Goal: Information Seeking & Learning: Learn about a topic

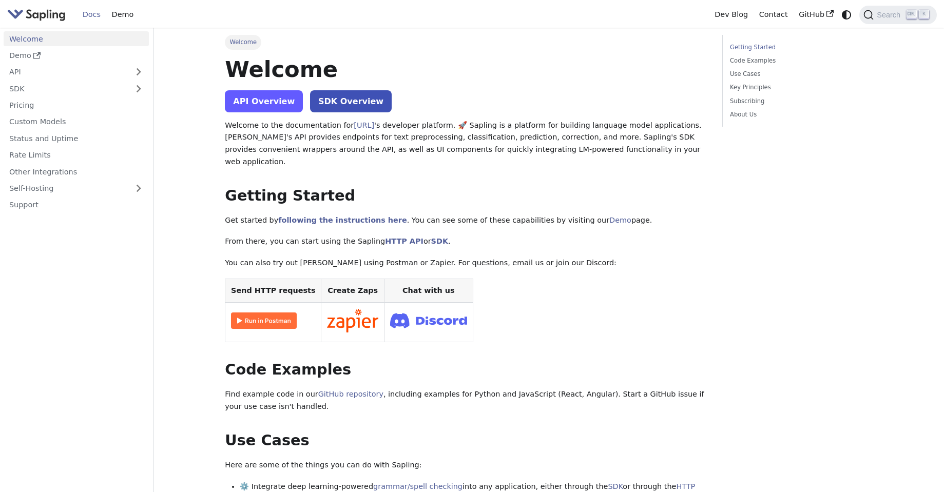
scroll to position [62, 0]
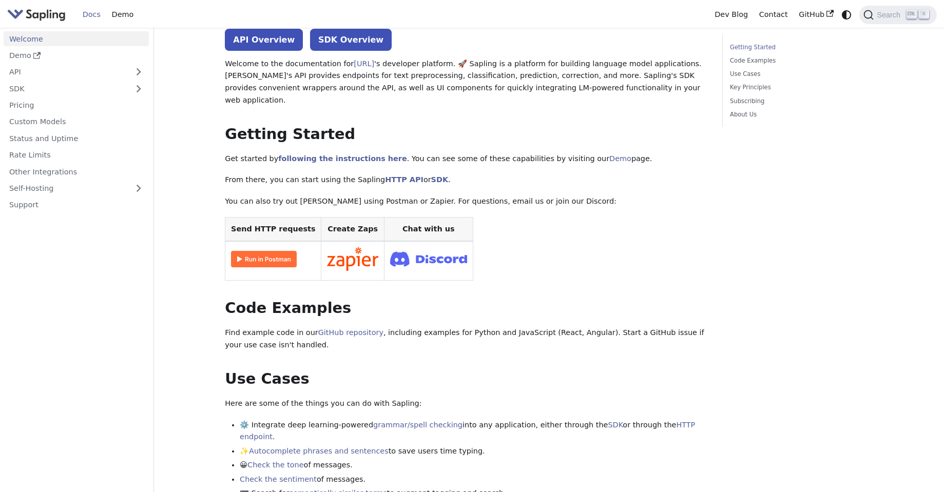
click at [274, 251] on img at bounding box center [264, 259] width 66 height 16
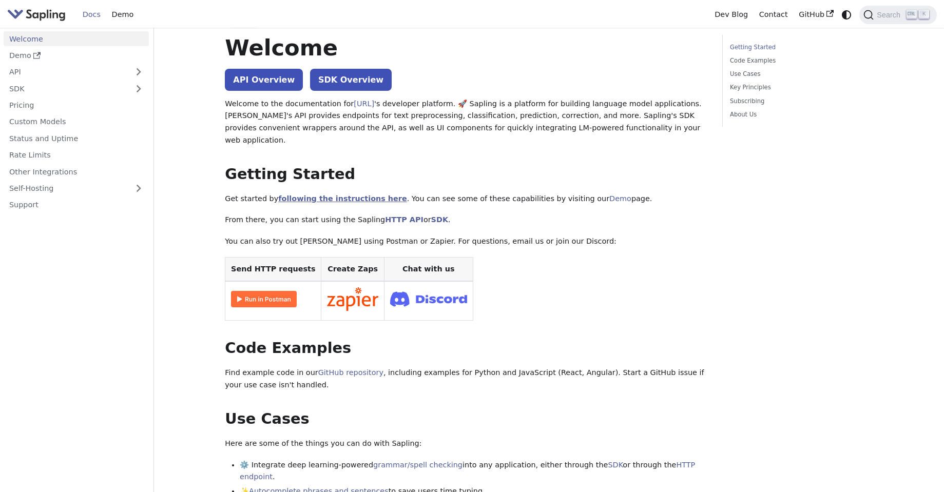
scroll to position [0, 0]
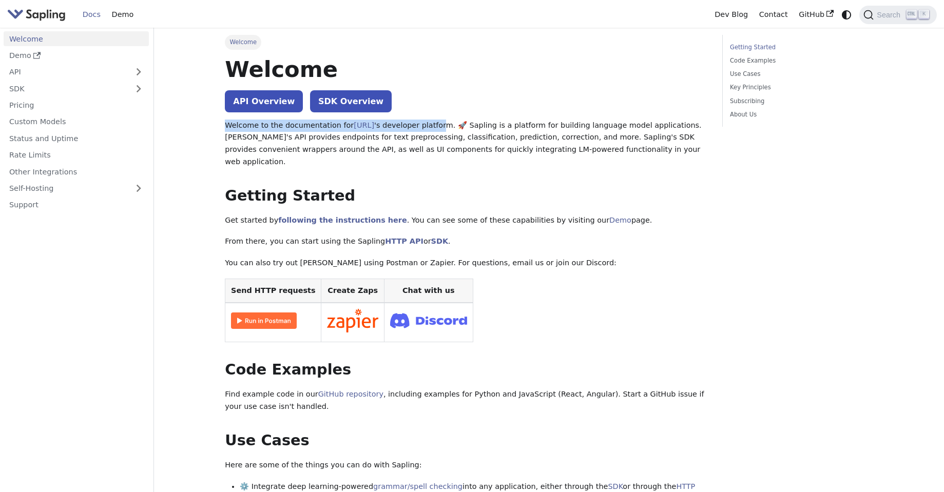
drag, startPoint x: 227, startPoint y: 127, endPoint x: 444, endPoint y: 121, distance: 216.2
click at [449, 123] on p "Welcome to the documentation for [URL] 's developer platform. 🚀 Sapling is a pl…" at bounding box center [466, 144] width 483 height 49
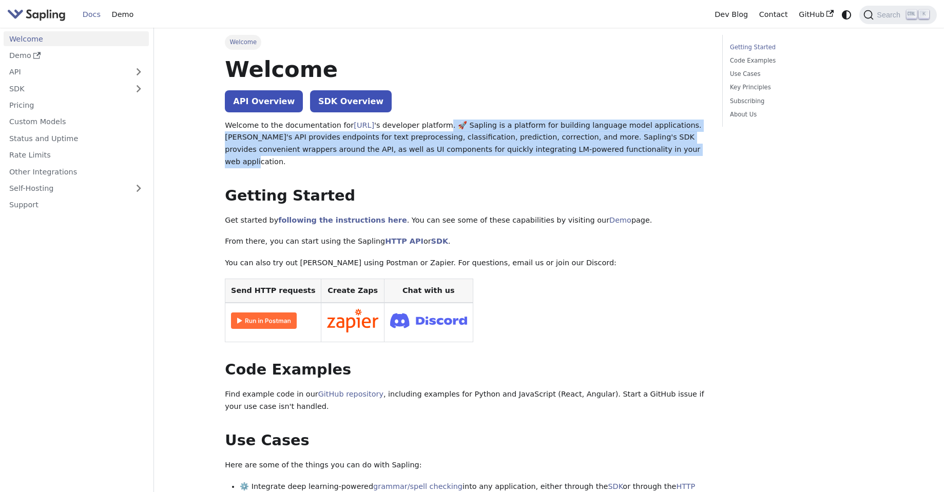
drag, startPoint x: 449, startPoint y: 123, endPoint x: 604, endPoint y: 156, distance: 158.5
click at [604, 156] on p "Welcome to the documentation for [URL] 's developer platform. 🚀 Sapling is a pl…" at bounding box center [466, 144] width 483 height 49
click at [600, 131] on p "Welcome to the documentation for [URL] 's developer platform. 🚀 Sapling is a pl…" at bounding box center [466, 144] width 483 height 49
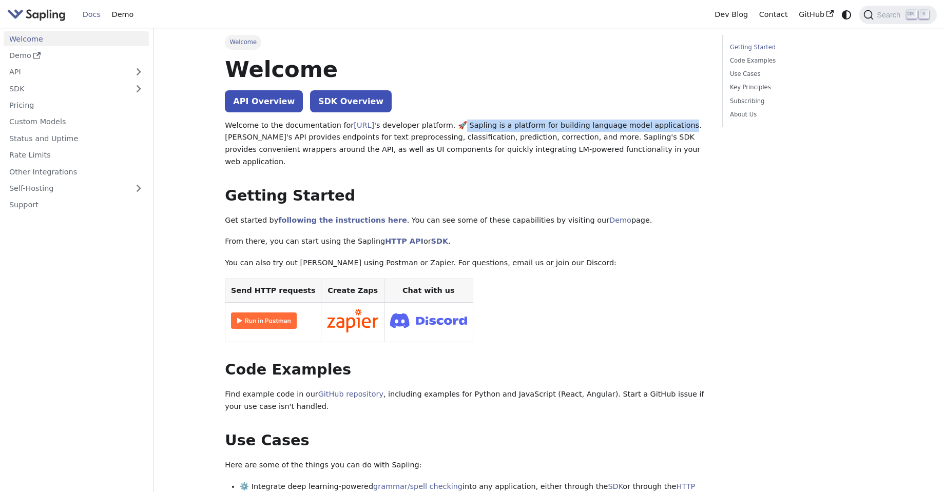
drag, startPoint x: 480, startPoint y: 125, endPoint x: 671, endPoint y: 122, distance: 190.5
click at [671, 122] on p "Welcome to the documentation for [URL] 's developer platform. 🚀 Sapling is a pl…" at bounding box center [466, 144] width 483 height 49
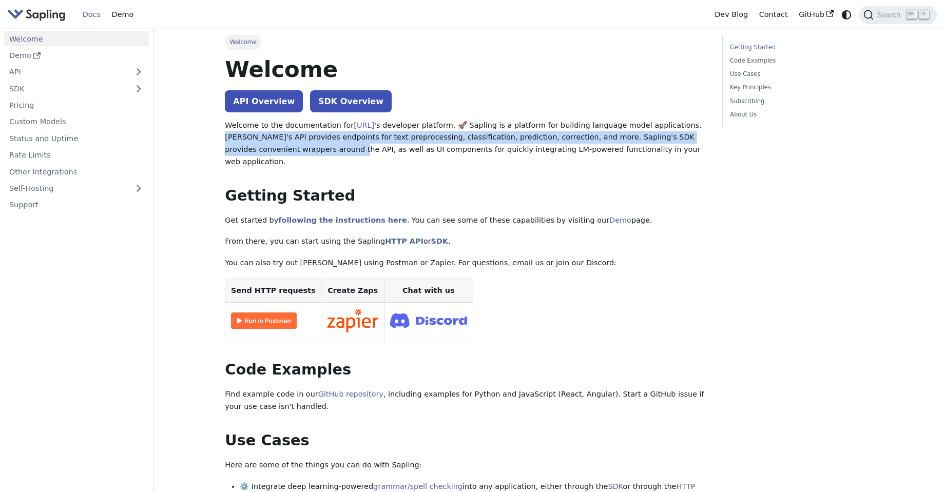
drag, startPoint x: 673, startPoint y: 124, endPoint x: 276, endPoint y: 149, distance: 397.7
click at [276, 149] on p "Welcome to the documentation for [URL] 's developer platform. 🚀 Sapling is a pl…" at bounding box center [466, 144] width 483 height 49
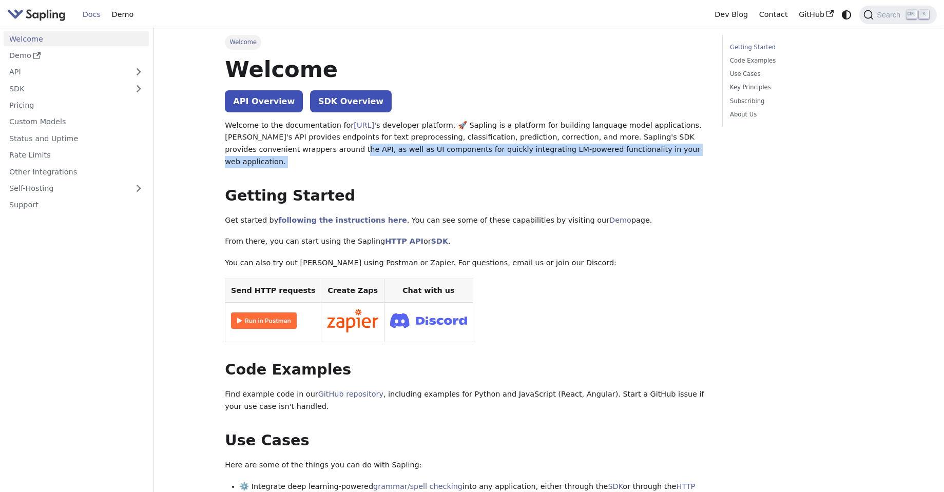
drag, startPoint x: 276, startPoint y: 149, endPoint x: 649, endPoint y: 149, distance: 373.8
click at [649, 149] on p "Welcome to the documentation for [URL] 's developer platform. 🚀 Sapling is a pl…" at bounding box center [466, 144] width 483 height 49
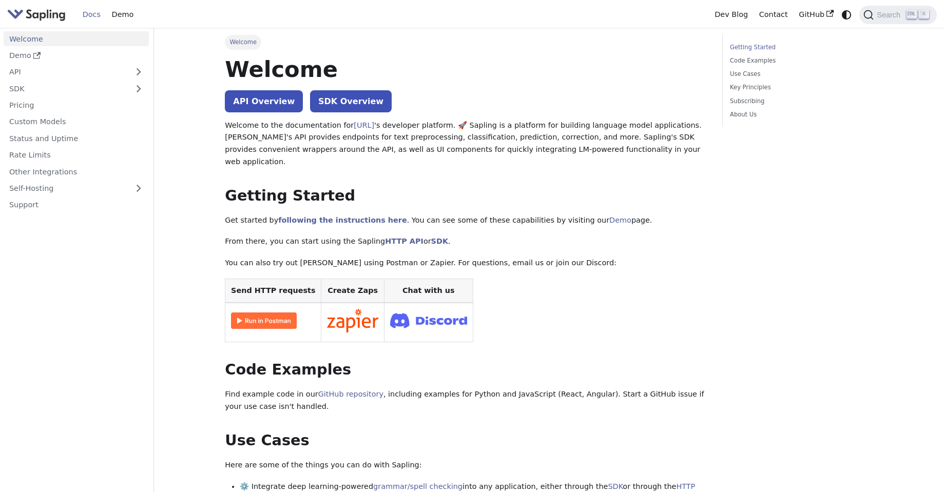
drag, startPoint x: 216, startPoint y: 211, endPoint x: 620, endPoint y: 206, distance: 404.1
click at [620, 215] on p "Get started by following the instructions here . You can see some of these capa…" at bounding box center [466, 221] width 483 height 12
drag, startPoint x: 222, startPoint y: 231, endPoint x: 483, endPoint y: 235, distance: 261.4
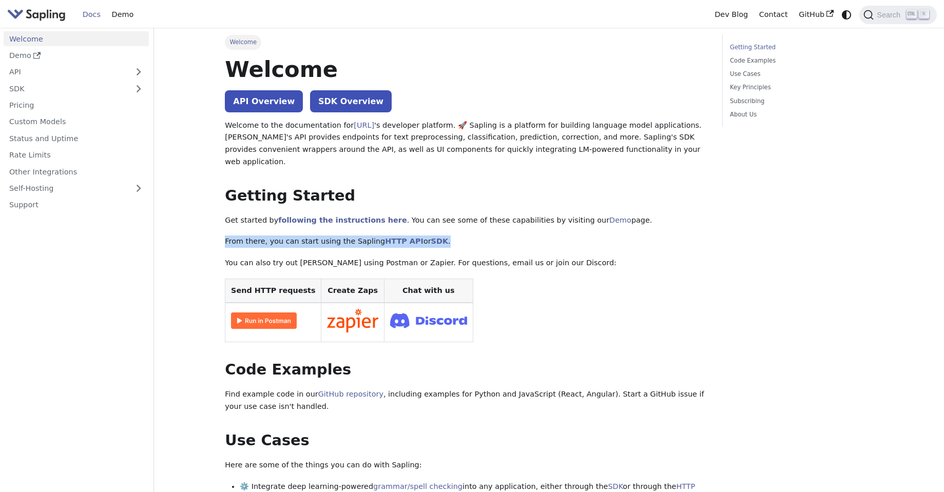
click at [483, 236] on p "From there, you can start using the Sapling HTTP API or SDK ." at bounding box center [466, 242] width 483 height 12
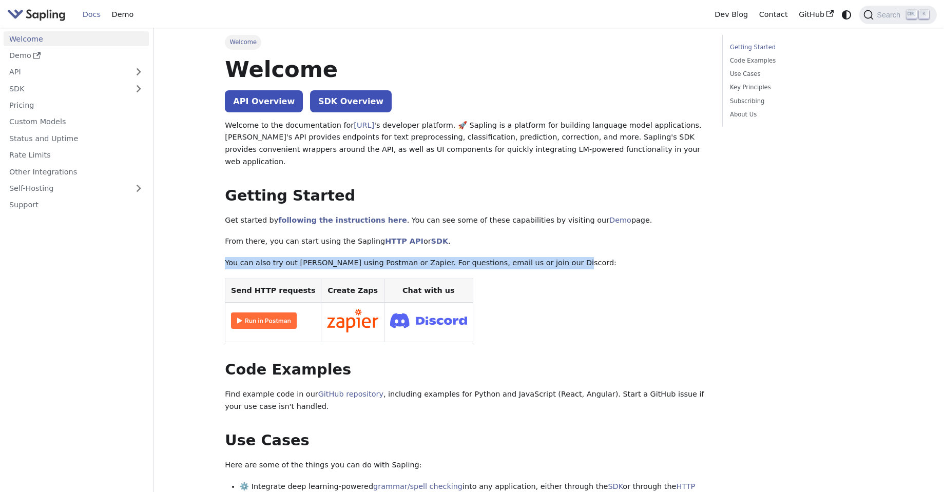
drag, startPoint x: 569, startPoint y: 240, endPoint x: 598, endPoint y: 256, distance: 33.1
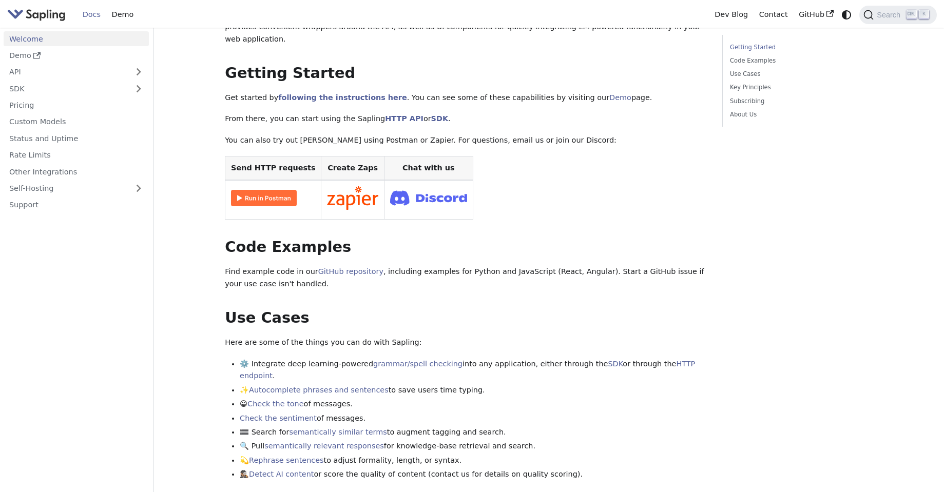
scroll to position [123, 0]
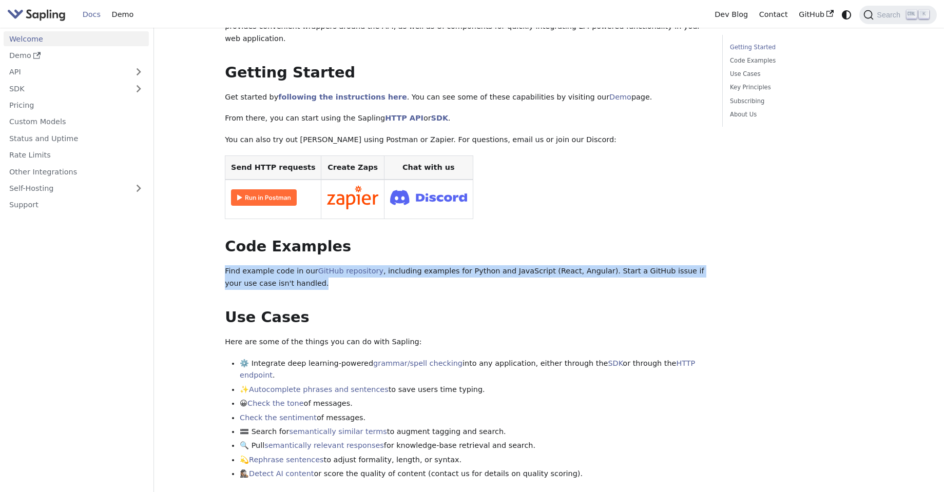
drag, startPoint x: 275, startPoint y: 273, endPoint x: 214, endPoint y: 257, distance: 63.0
click at [214, 257] on div "Welcome On this page Welcome API Overview SDK Overview Welcome to the documenta…" at bounding box center [550, 465] width 678 height 1121
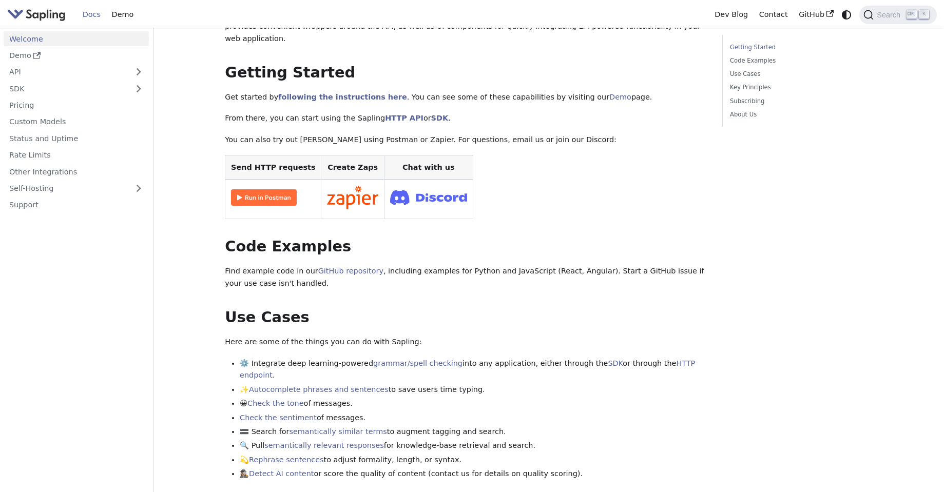
click at [345, 288] on div "Welcome API Overview SDK Overview Welcome to the documentation for [URL] 's dev…" at bounding box center [466, 443] width 483 height 1022
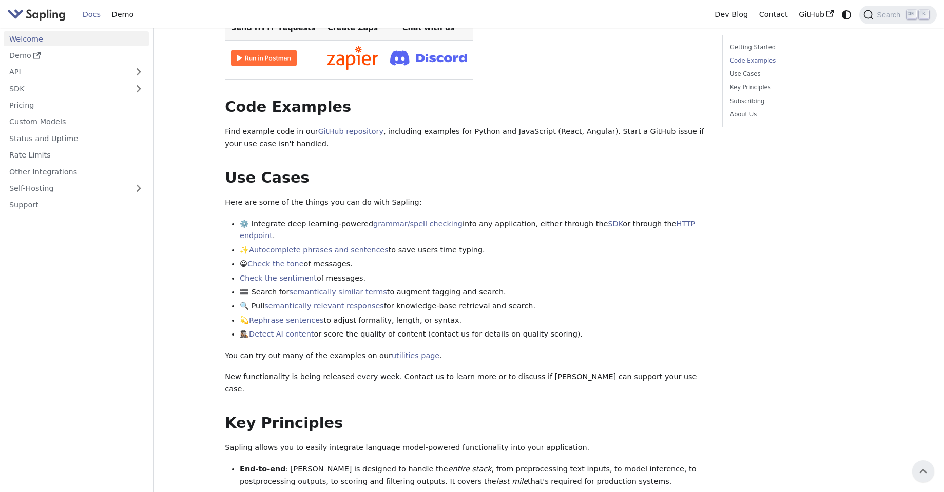
scroll to position [0, 0]
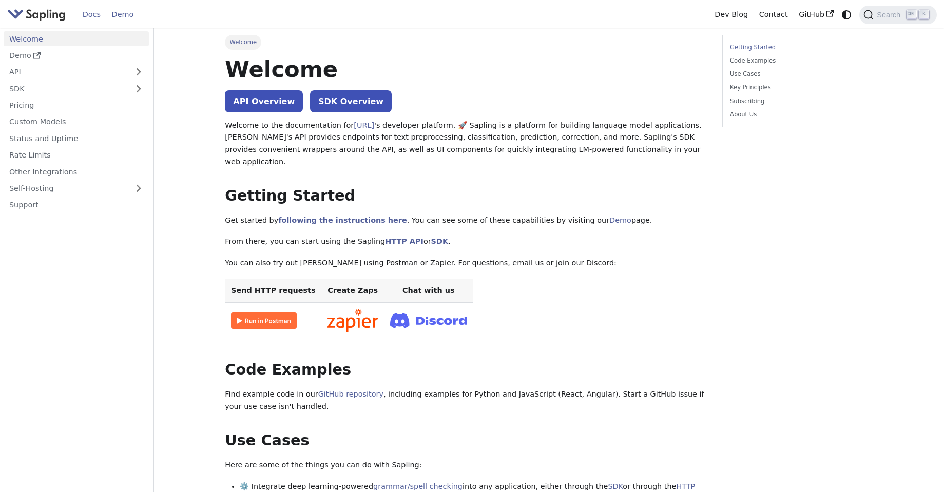
click at [132, 12] on link "Demo" at bounding box center [122, 15] width 33 height 16
click at [76, 72] on link "API" at bounding box center [66, 72] width 125 height 15
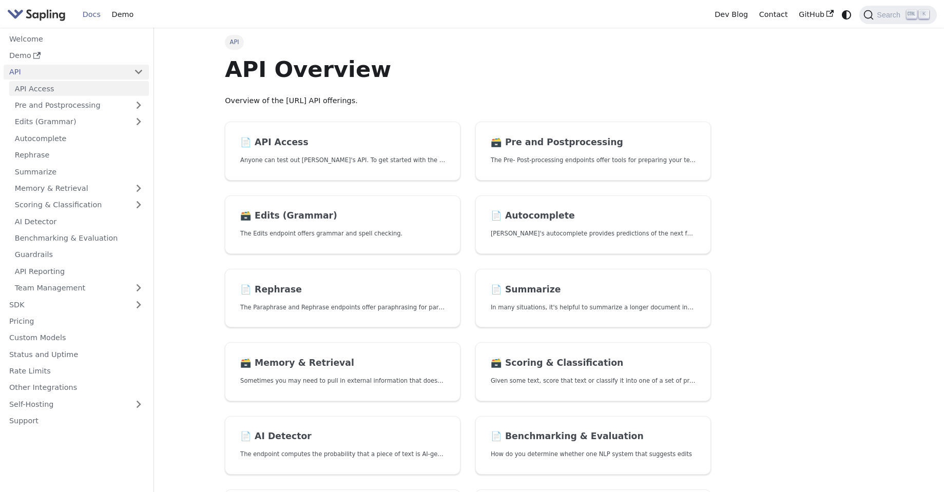
click at [60, 90] on link "API Access" at bounding box center [79, 88] width 140 height 15
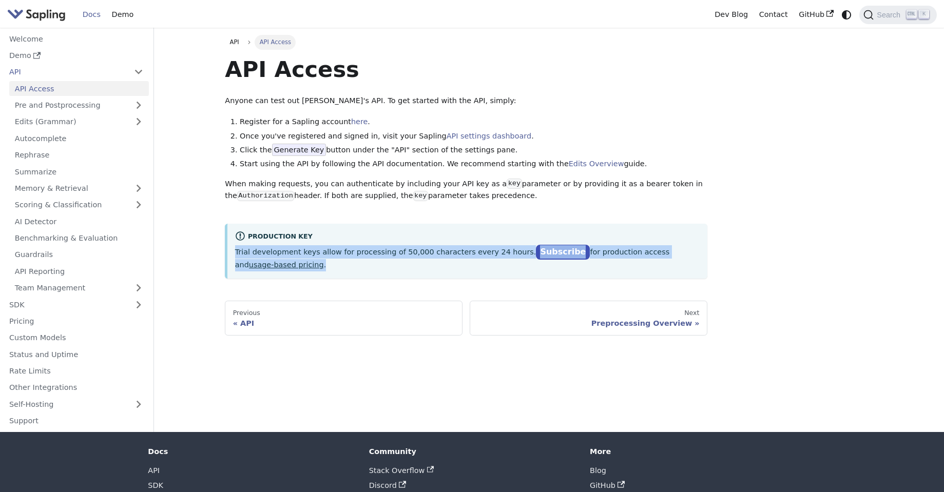
drag, startPoint x: 386, startPoint y: 266, endPoint x: 229, endPoint y: 252, distance: 157.8
click at [229, 252] on div "Production Key Trial development keys allow for processing of 50,000 characters…" at bounding box center [466, 251] width 483 height 55
click at [287, 260] on p "Trial development keys allow for processing of 50,000 characters every 24 hours…" at bounding box center [467, 258] width 465 height 26
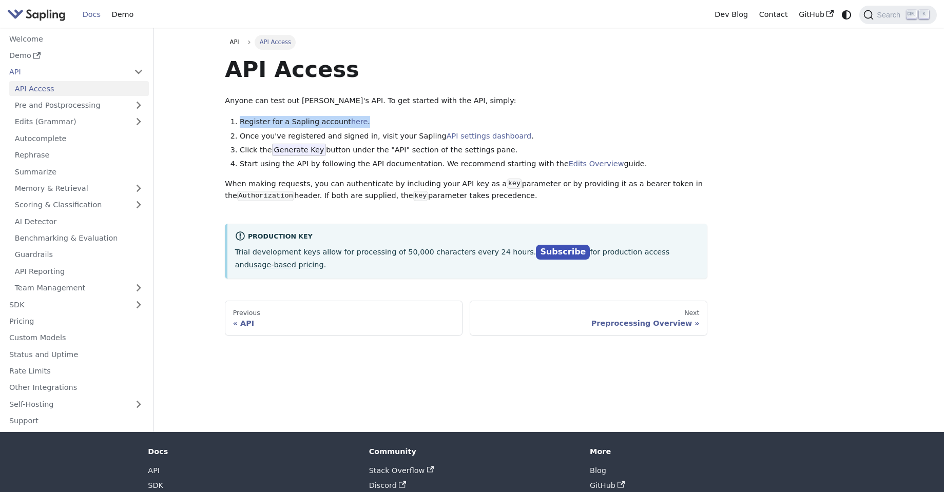
drag, startPoint x: 248, startPoint y: 123, endPoint x: 376, endPoint y: 125, distance: 127.4
click at [376, 125] on li "Register for a Sapling account here ." at bounding box center [474, 122] width 468 height 12
click at [419, 121] on li "Register for a Sapling account here ." at bounding box center [474, 122] width 468 height 12
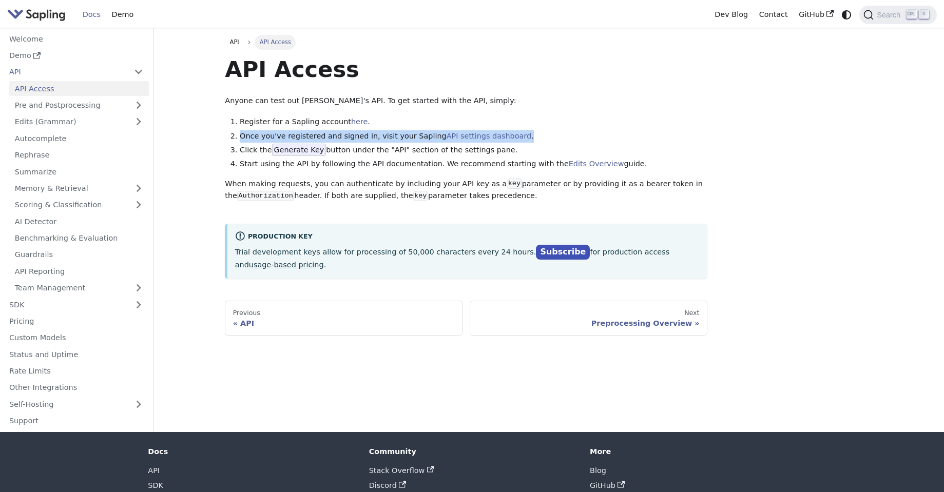
drag, startPoint x: 501, startPoint y: 126, endPoint x: 520, endPoint y: 132, distance: 20.3
click at [520, 132] on ol "Register for a Sapling account here . Once you've registered and signed in, vis…" at bounding box center [466, 143] width 483 height 54
drag, startPoint x: 239, startPoint y: 146, endPoint x: 523, endPoint y: 154, distance: 284.5
click at [523, 154] on li "Click the Generate Key button under the "API" section of the settings pane." at bounding box center [474, 150] width 468 height 12
click at [616, 149] on li "Click the Generate Key button under the "API" section of the settings pane." at bounding box center [474, 150] width 468 height 12
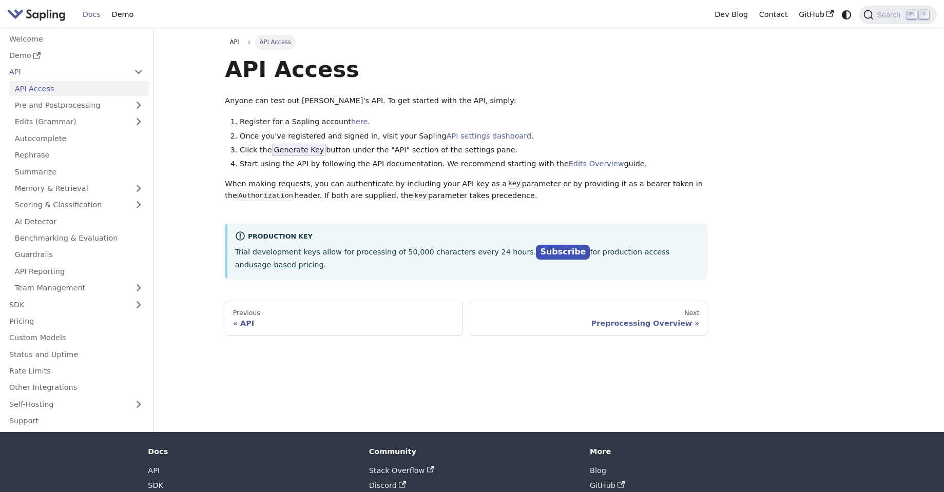
drag, startPoint x: 619, startPoint y: 157, endPoint x: 627, endPoint y: 163, distance: 10.2
click at [627, 163] on ol "Register for a Sapling account here . Once you've registered and signed in, vis…" at bounding box center [466, 143] width 483 height 54
click at [627, 163] on li "Start using the API by following the API documentation. We recommend starting w…" at bounding box center [474, 164] width 468 height 12
drag, startPoint x: 675, startPoint y: 179, endPoint x: 218, endPoint y: 185, distance: 457.5
click at [218, 185] on div "API API Access API Access Anyone can test out Sapling's API. To get started wit…" at bounding box center [466, 185] width 497 height 301
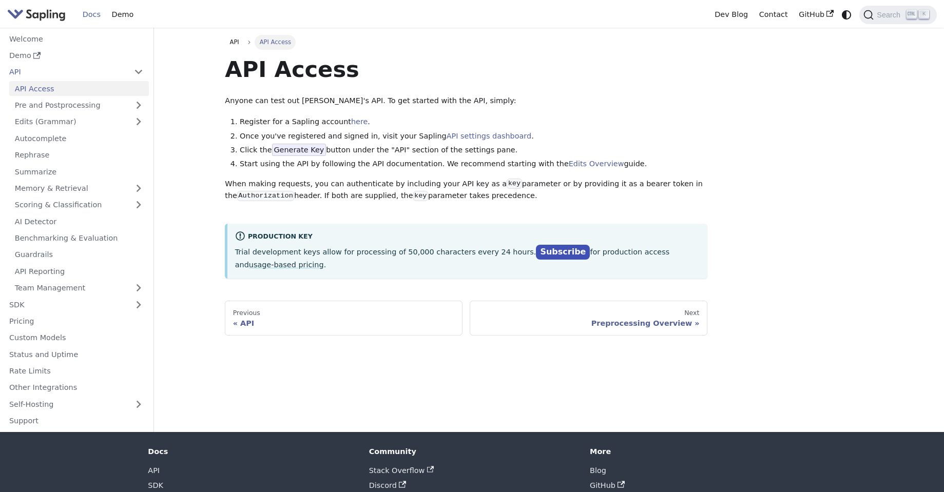
click at [218, 185] on div "API API Access API Access Anyone can test out Sapling's API. To get started wit…" at bounding box center [466, 185] width 497 height 301
drag, startPoint x: 217, startPoint y: 190, endPoint x: 540, endPoint y: 195, distance: 323.5
click at [540, 195] on div "API API Access API Access Anyone can test out Sapling's API. To get started wit…" at bounding box center [550, 230] width 678 height 405
click at [537, 193] on p "When making requests, you can authenticate by including your API key as a key p…" at bounding box center [466, 190] width 483 height 25
click at [48, 106] on link "Pre and Postprocessing" at bounding box center [79, 105] width 140 height 15
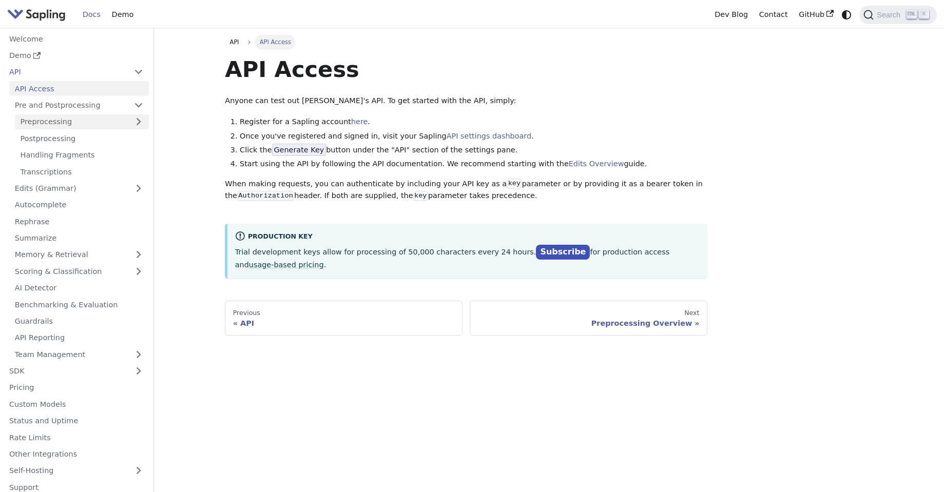
click at [48, 123] on link "Preprocessing" at bounding box center [82, 121] width 134 height 15
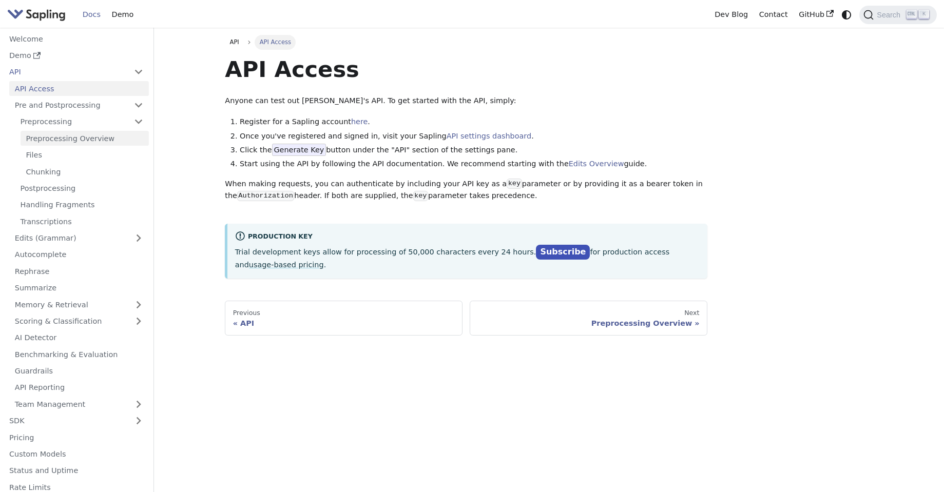
click at [50, 141] on link "Preprocessing Overview" at bounding box center [85, 138] width 128 height 15
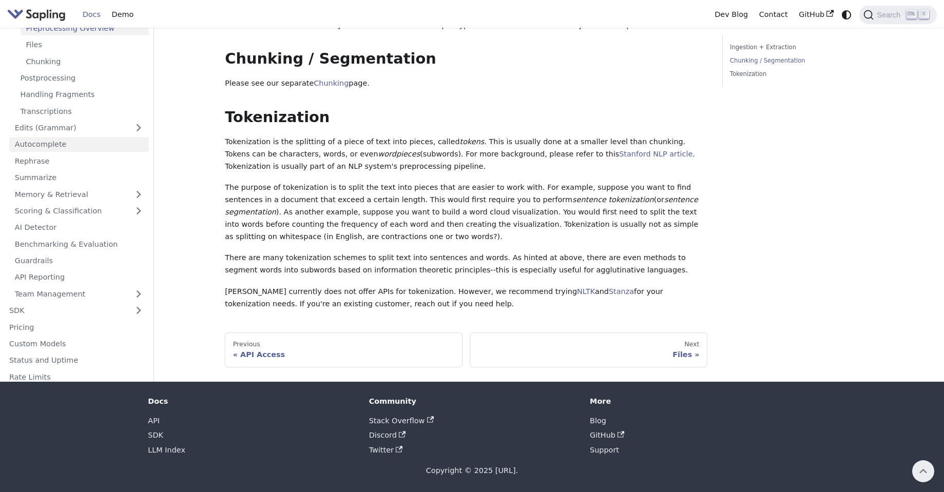
scroll to position [120, 0]
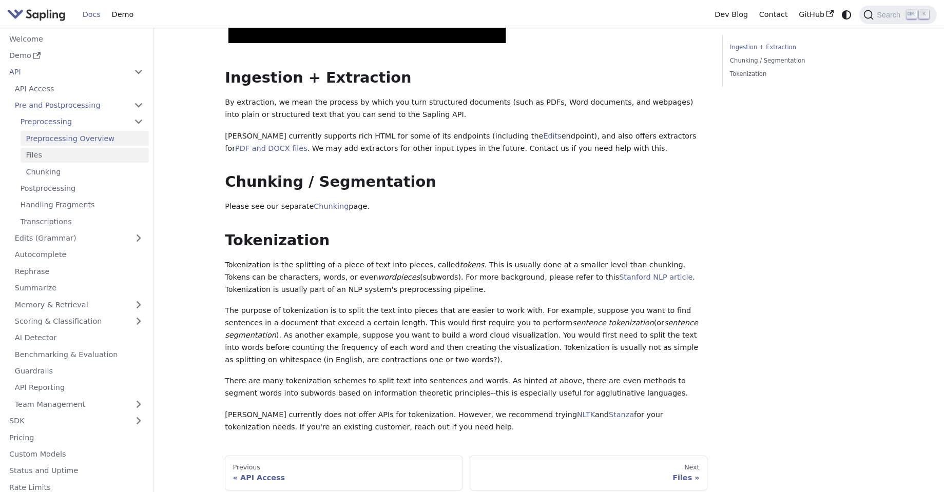
click at [59, 156] on link "Files" at bounding box center [85, 155] width 128 height 15
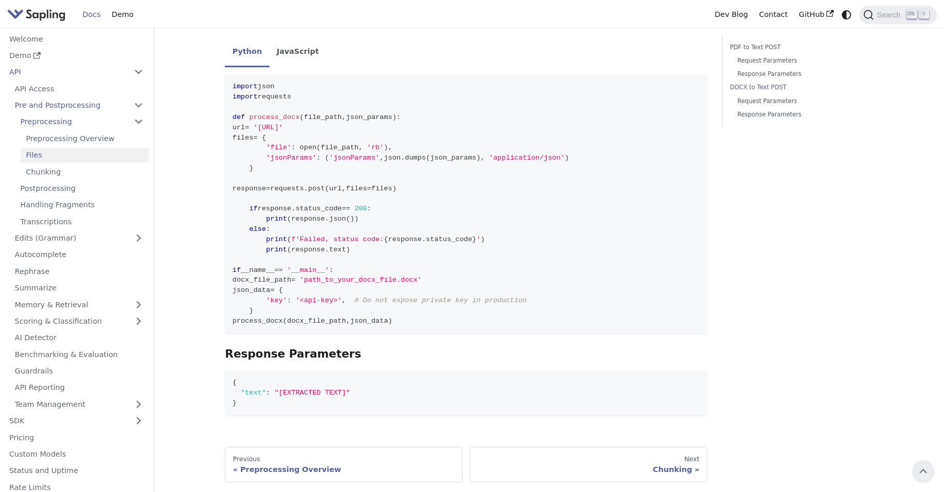
scroll to position [584, 0]
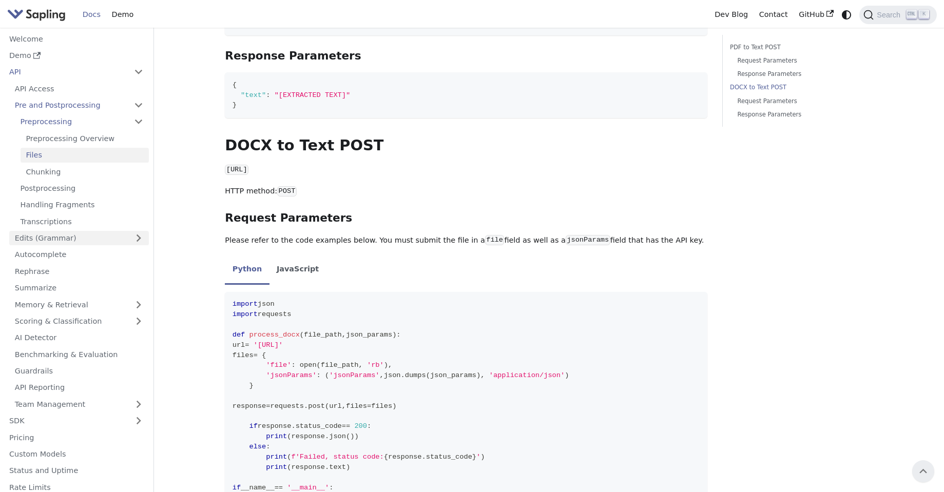
click at [47, 239] on link "Edits (Grammar)" at bounding box center [79, 238] width 140 height 15
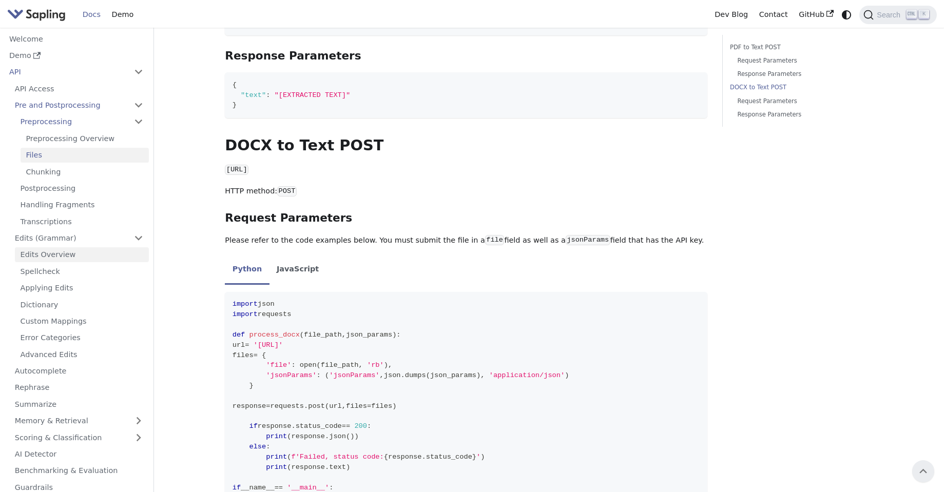
click at [58, 253] on link "Edits Overview" at bounding box center [82, 254] width 134 height 15
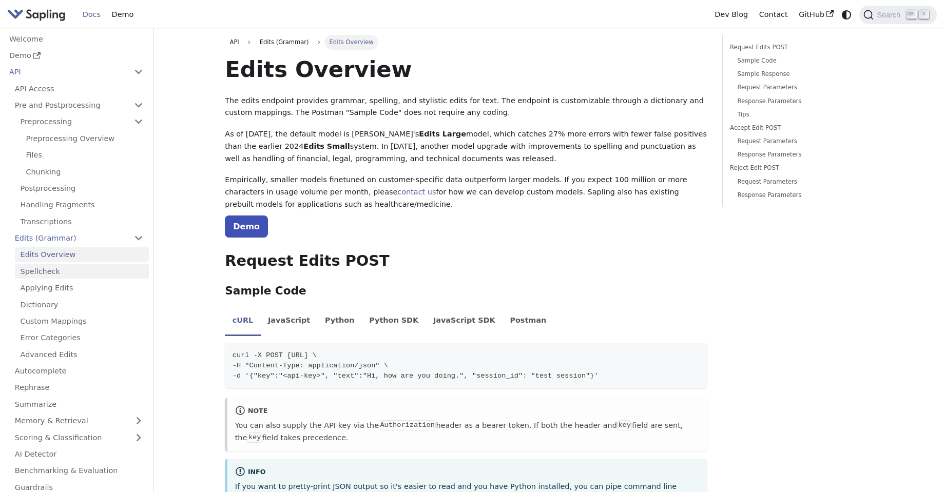
click at [52, 273] on link "Spellcheck" at bounding box center [82, 271] width 134 height 15
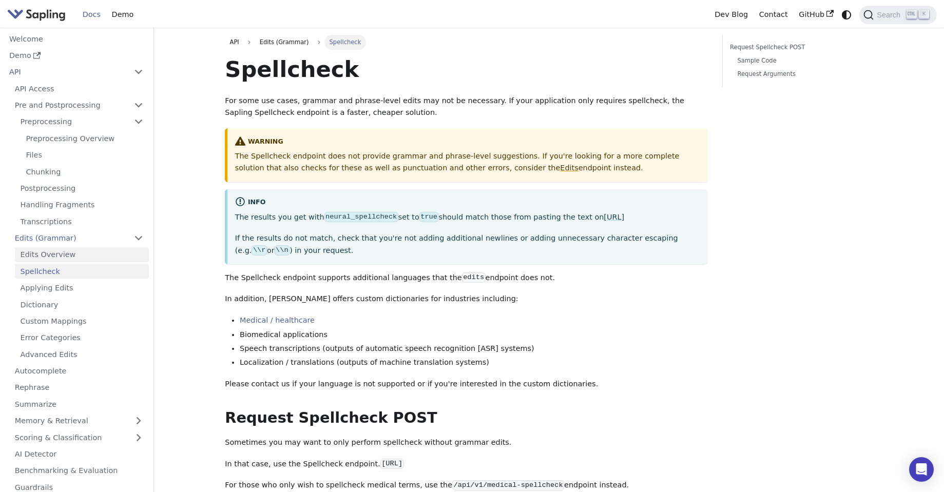
click at [56, 252] on link "Edits Overview" at bounding box center [82, 254] width 134 height 15
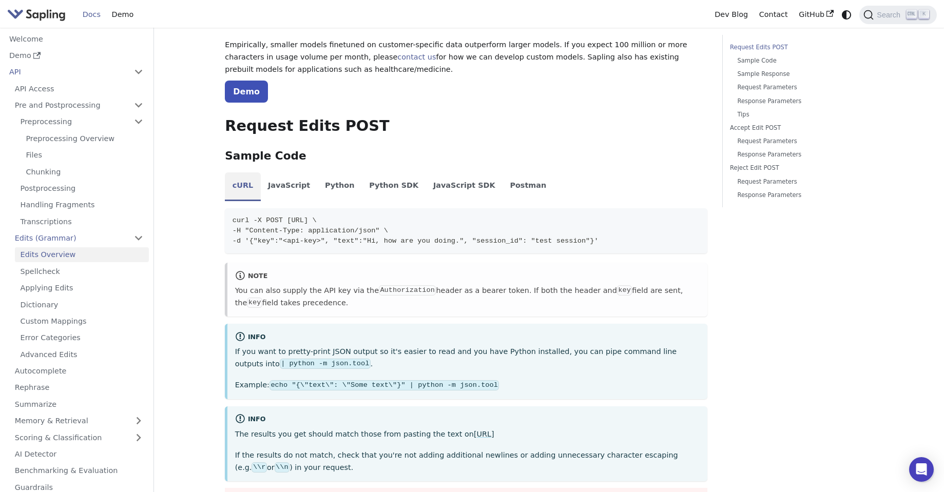
scroll to position [123, 0]
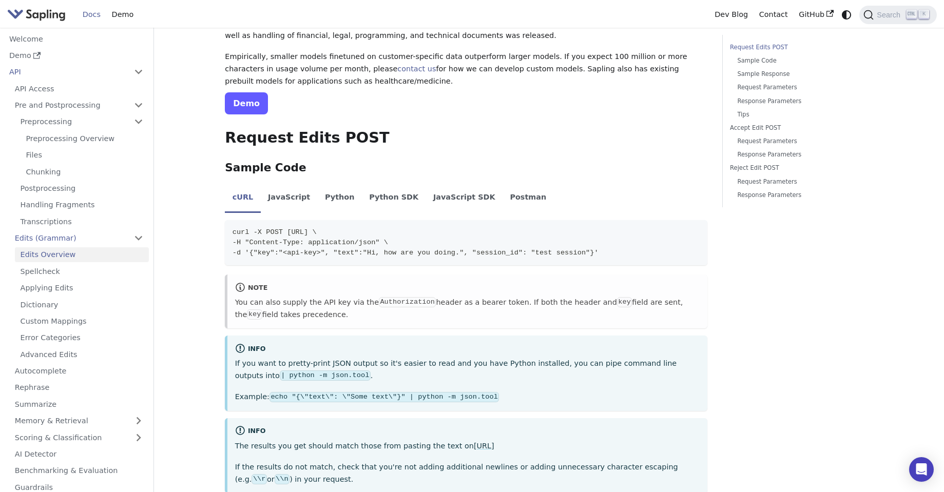
click at [249, 111] on link "Demo" at bounding box center [246, 103] width 43 height 22
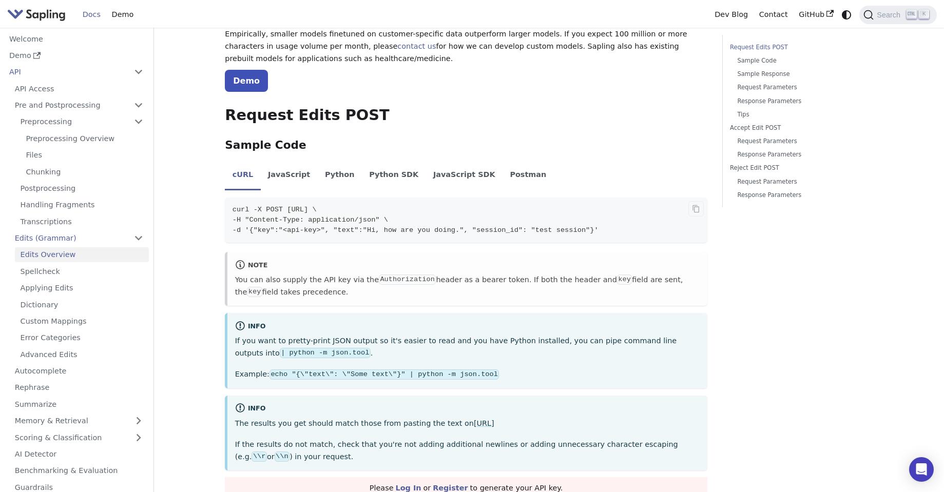
scroll to position [185, 0]
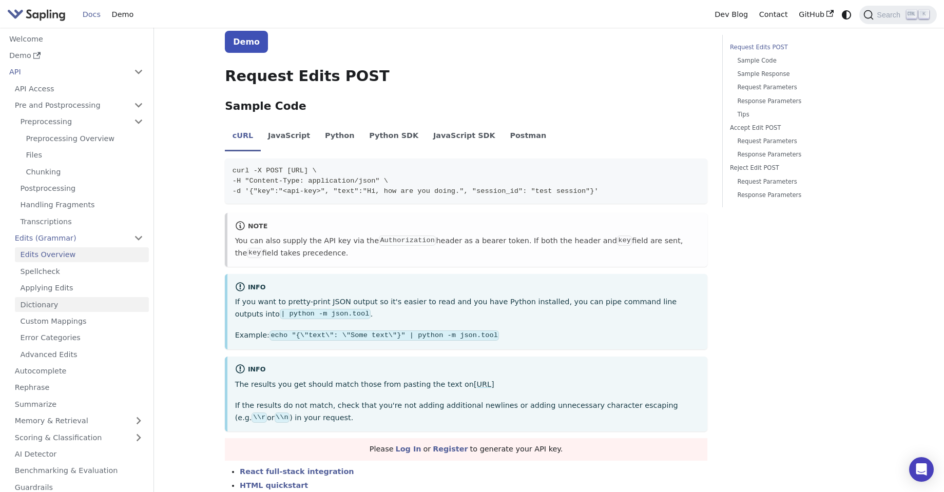
click at [78, 301] on link "Dictionary" at bounding box center [82, 304] width 134 height 15
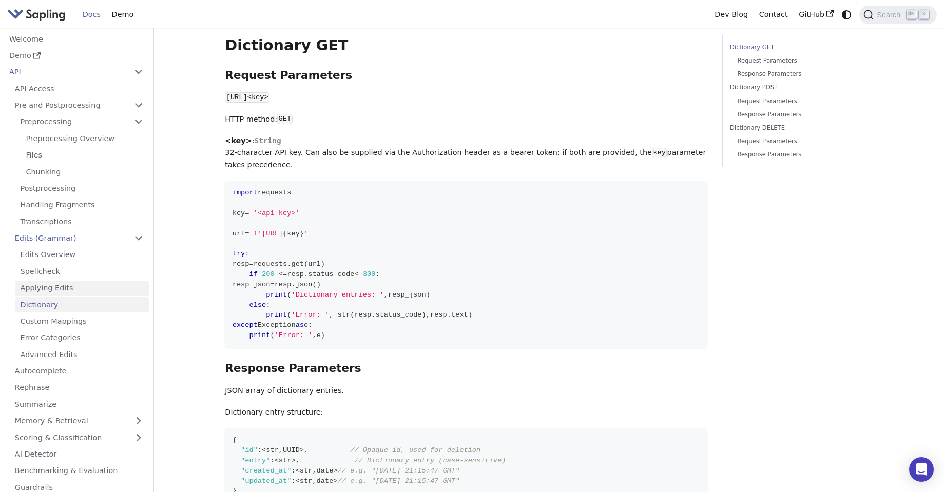
scroll to position [123, 0]
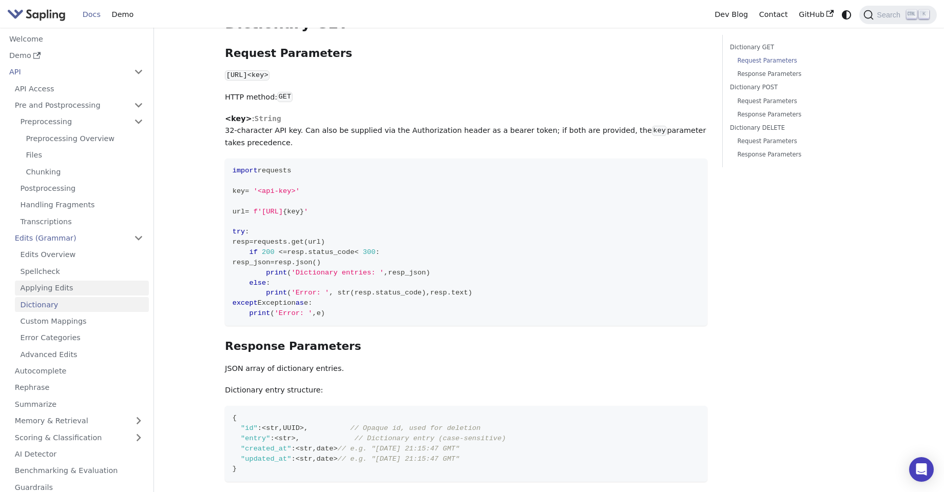
click at [79, 284] on link "Applying Edits" at bounding box center [82, 288] width 134 height 15
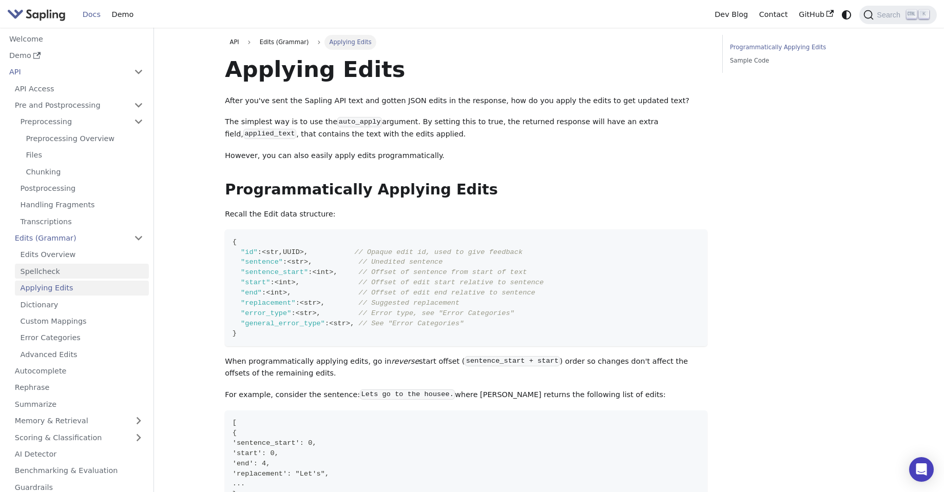
click at [71, 274] on link "Spellcheck" at bounding box center [82, 271] width 134 height 15
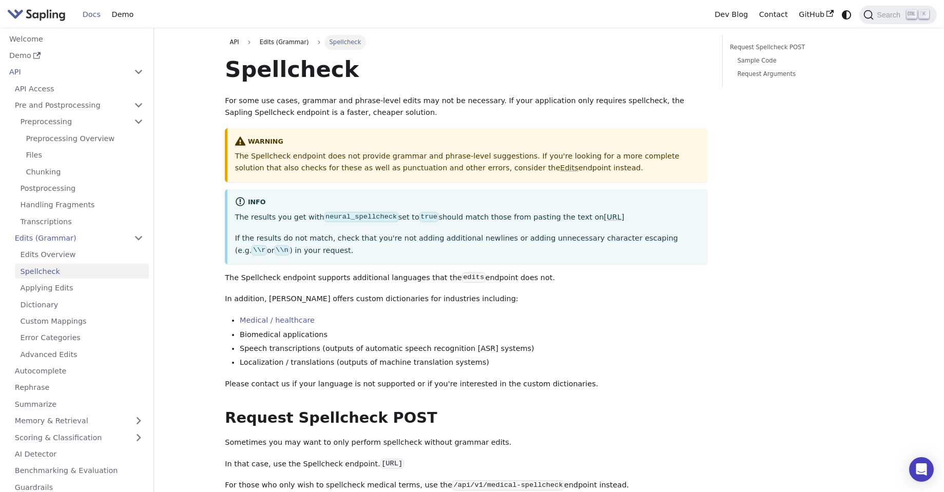
drag, startPoint x: 229, startPoint y: 152, endPoint x: 552, endPoint y: 174, distance: 323.6
click at [552, 174] on div "warning The Spellcheck endpoint does not provide grammar and phrase-level sugge…" at bounding box center [466, 155] width 483 height 54
click at [546, 169] on p "The Spellcheck endpoint does not provide grammar and phrase-level suggestions. …" at bounding box center [467, 162] width 465 height 25
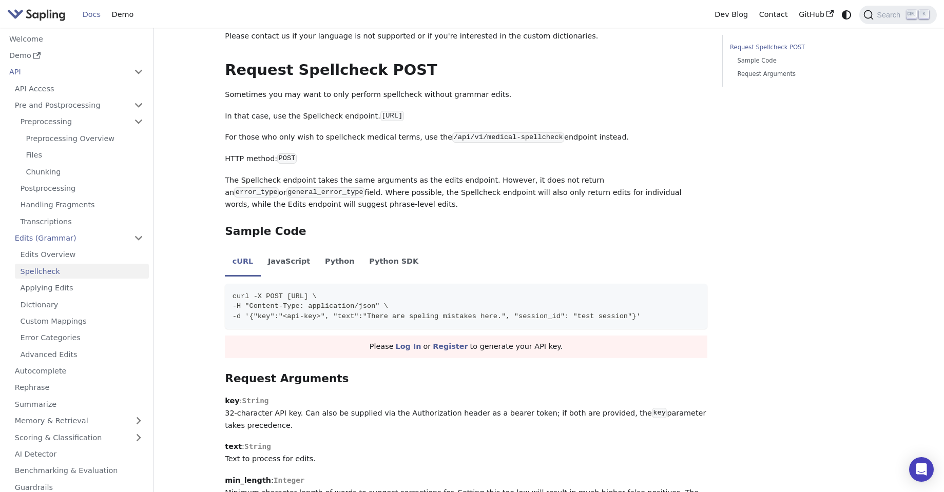
scroll to position [370, 0]
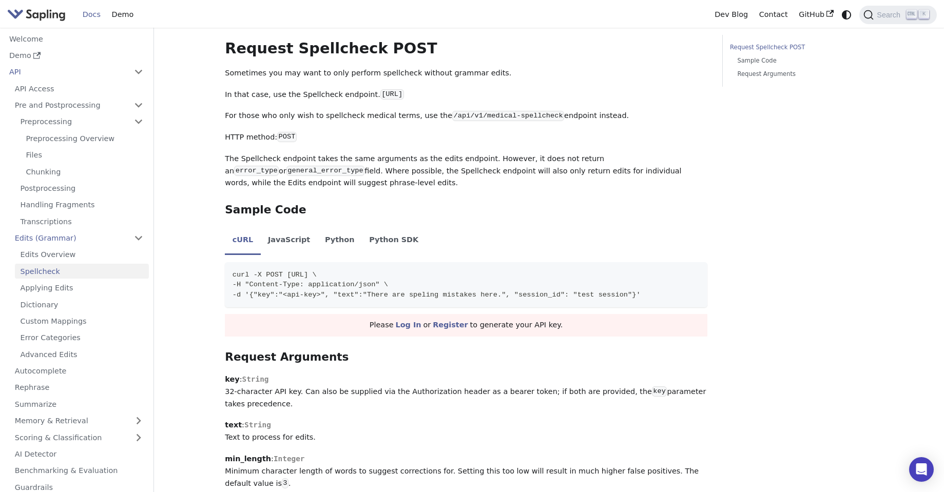
drag, startPoint x: 540, startPoint y: 312, endPoint x: 568, endPoint y: 322, distance: 30.2
drag, startPoint x: 549, startPoint y: 314, endPoint x: 569, endPoint y: 328, distance: 24.8
click at [564, 326] on div "Please Log In or Register to generate your API key." at bounding box center [466, 325] width 483 height 23
click at [576, 326] on div "Please Log In or Register to generate your API key." at bounding box center [466, 325] width 483 height 23
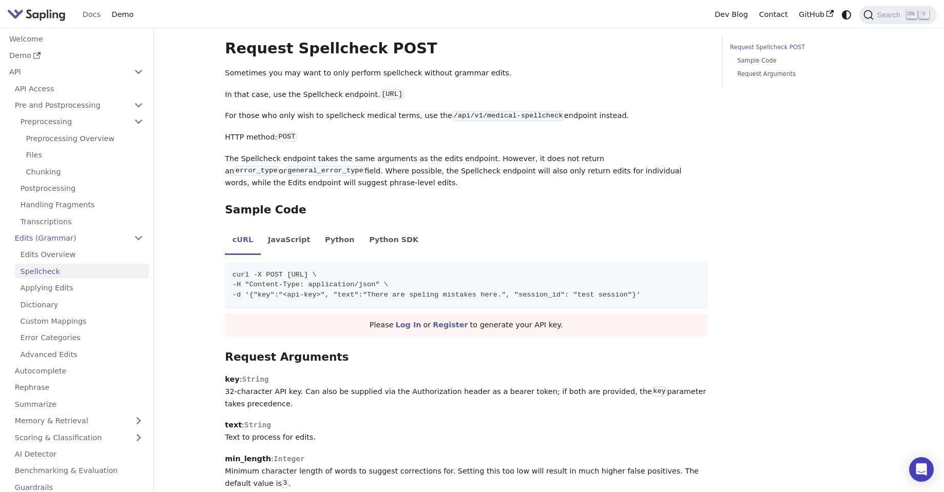
drag, startPoint x: 370, startPoint y: 323, endPoint x: 584, endPoint y: 327, distance: 214.6
click at [584, 327] on div "Please Log In or Register to generate your API key." at bounding box center [466, 325] width 483 height 23
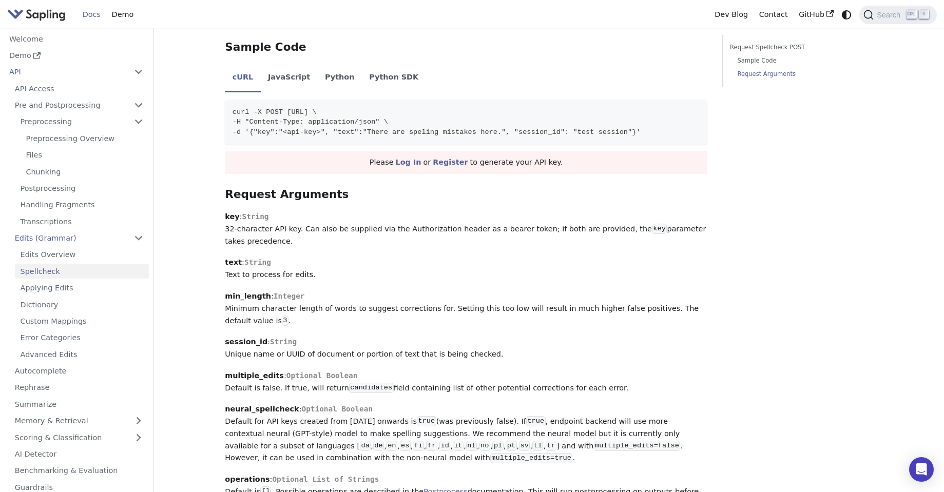
scroll to position [554, 0]
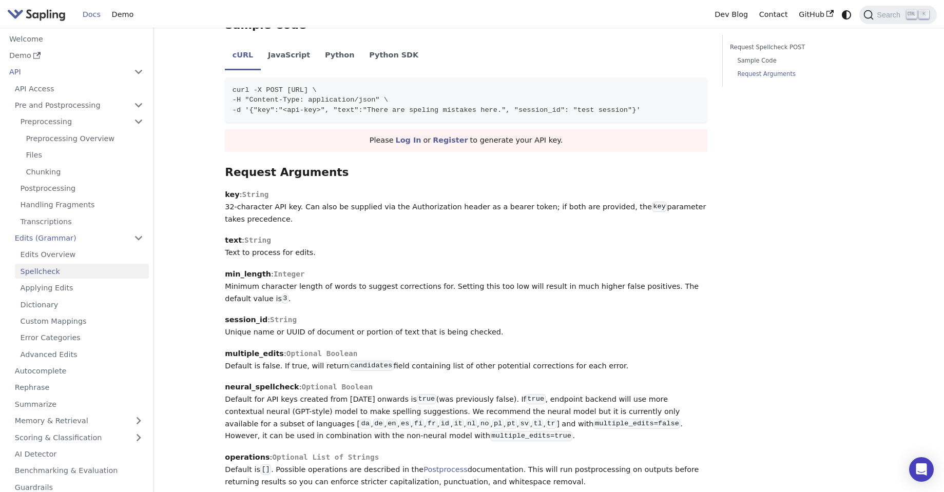
drag, startPoint x: 220, startPoint y: 205, endPoint x: 282, endPoint y: 219, distance: 63.7
click at [282, 219] on div "API Edits (Grammar) Spellcheck On this page Spellcheck For some use cases, gram…" at bounding box center [466, 354] width 497 height 1748
click at [283, 219] on p "key : String 32-character API key. Can also be supplied via the Authorization h…" at bounding box center [466, 207] width 483 height 36
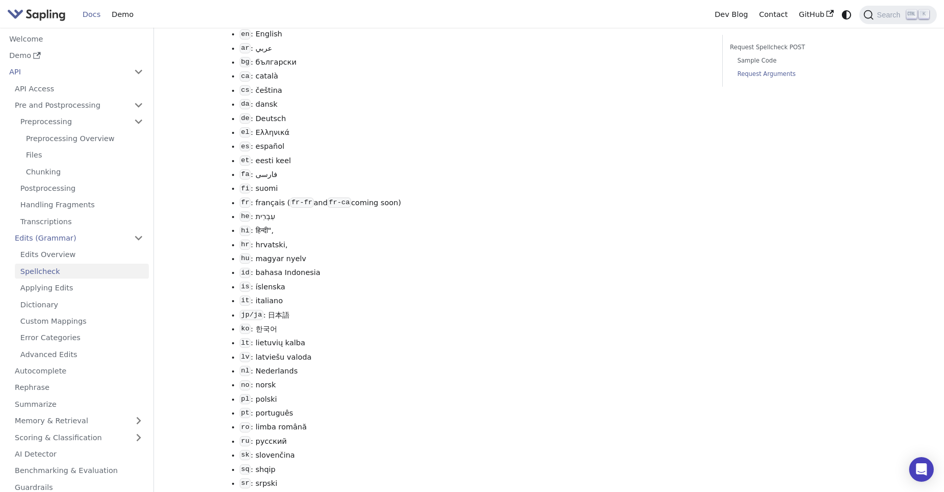
scroll to position [1109, 0]
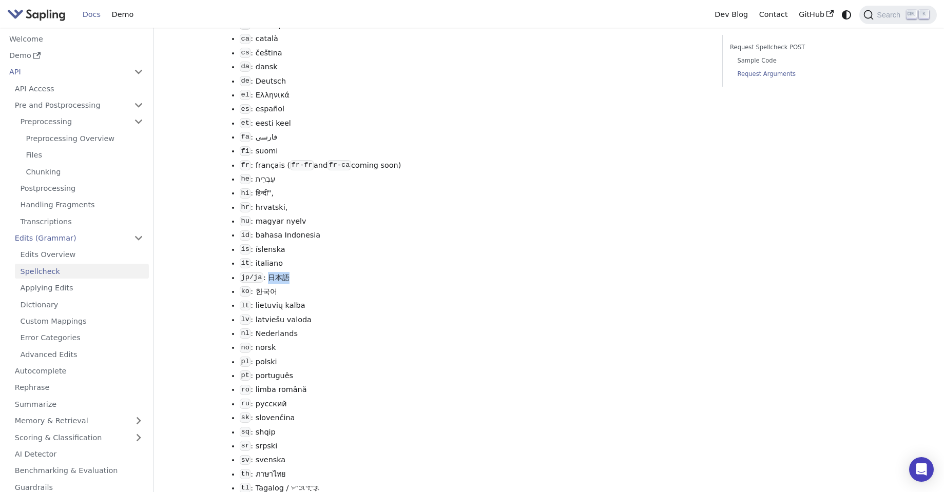
drag, startPoint x: 270, startPoint y: 275, endPoint x: 301, endPoint y: 278, distance: 31.4
click at [301, 278] on li "jp/ja : 日本語" at bounding box center [474, 278] width 468 height 12
click at [357, 279] on li "jp/ja : 日本語" at bounding box center [474, 278] width 468 height 12
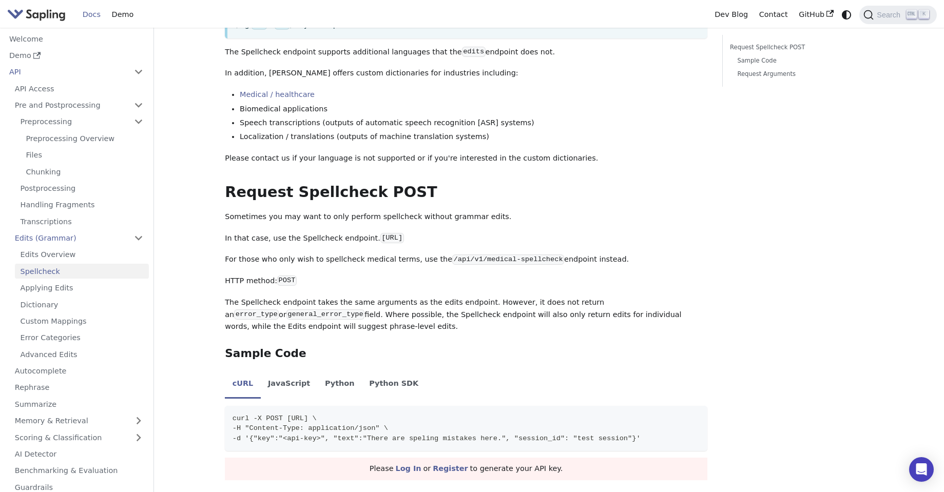
scroll to position [0, 0]
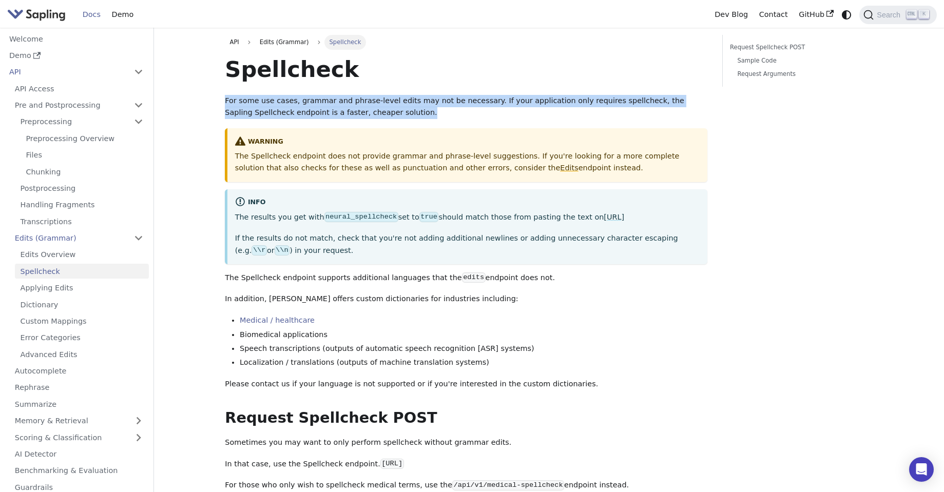
drag, startPoint x: 219, startPoint y: 100, endPoint x: 390, endPoint y: 111, distance: 170.8
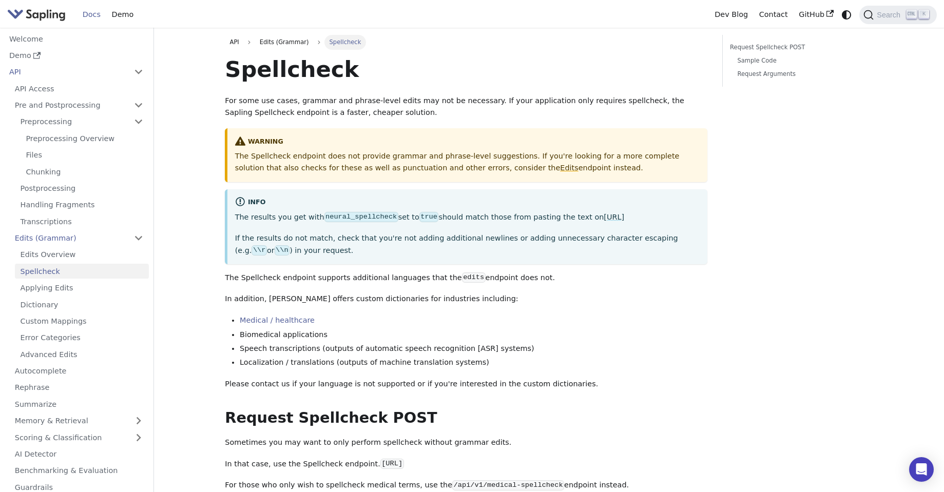
drag, startPoint x: 237, startPoint y: 154, endPoint x: 556, endPoint y: 173, distance: 319.4
click at [556, 173] on p "The Spellcheck endpoint does not provide grammar and phrase-level suggestions. …" at bounding box center [467, 162] width 465 height 25
click at [541, 160] on p "The Spellcheck endpoint does not provide grammar and phrase-level suggestions. …" at bounding box center [467, 162] width 465 height 25
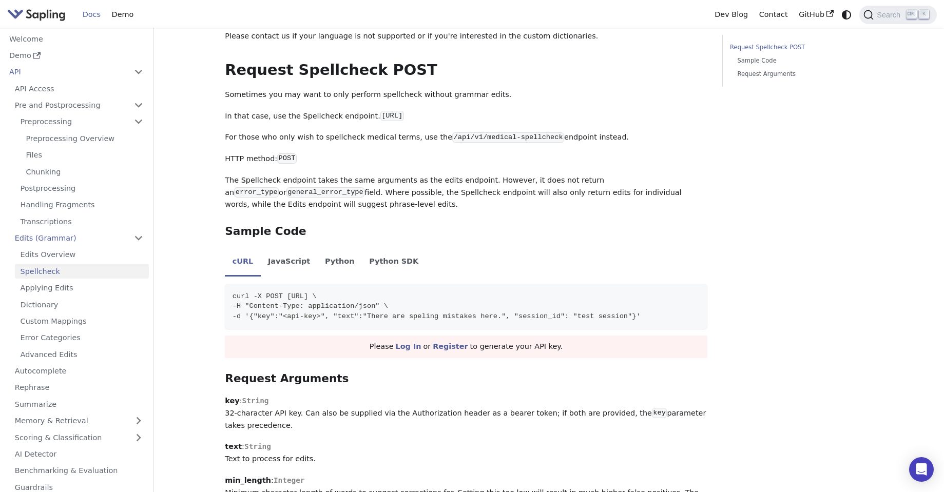
scroll to position [370, 0]
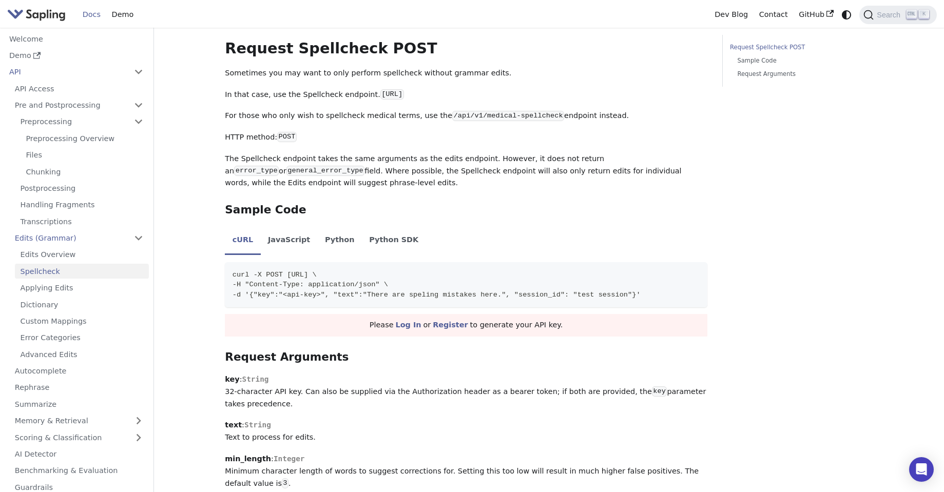
drag, startPoint x: 257, startPoint y: 160, endPoint x: 342, endPoint y: 183, distance: 87.7
click at [326, 171] on p "The Spellcheck endpoint takes the same arguments as the edits endpoint. However…" at bounding box center [466, 171] width 483 height 36
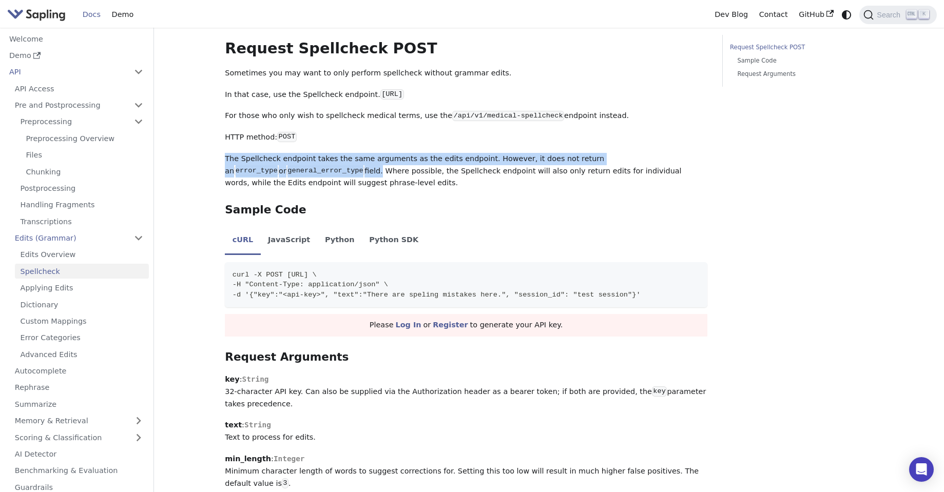
drag, startPoint x: 222, startPoint y: 151, endPoint x: 321, endPoint y: 172, distance: 101.2
click at [321, 172] on p "The Spellcheck endpoint takes the same arguments as the edits endpoint. However…" at bounding box center [466, 171] width 483 height 36
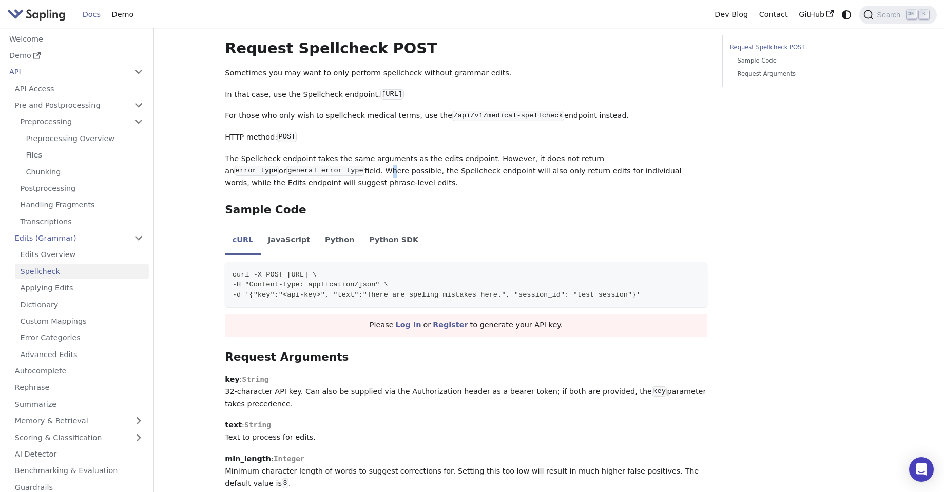
drag, startPoint x: 327, startPoint y: 172, endPoint x: 332, endPoint y: 173, distance: 5.7
click at [332, 173] on p "The Spellcheck endpoint takes the same arguments as the edits endpoint. However…" at bounding box center [466, 171] width 483 height 36
click at [322, 166] on p "The Spellcheck endpoint takes the same arguments as the edits endpoint. However…" at bounding box center [466, 171] width 483 height 36
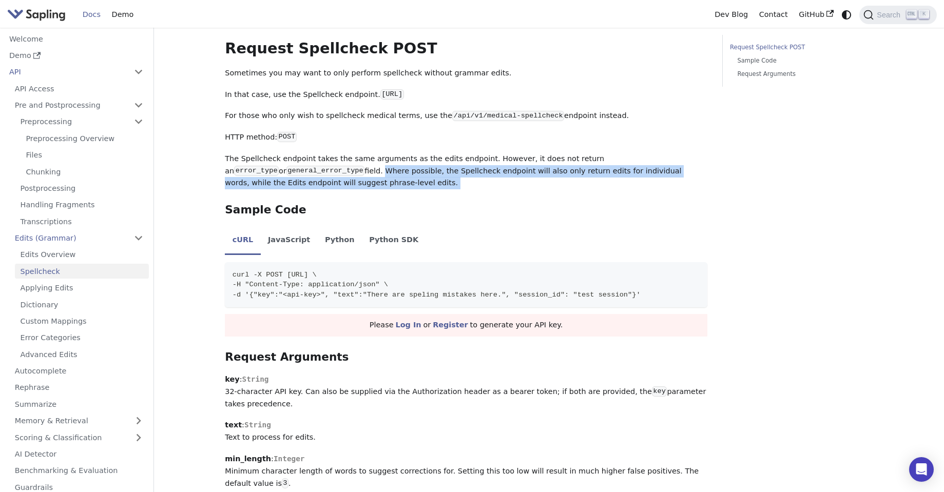
drag, startPoint x: 322, startPoint y: 166, endPoint x: 351, endPoint y: 183, distance: 33.4
click at [351, 183] on p "The Spellcheck endpoint takes the same arguments as the edits endpoint. However…" at bounding box center [466, 171] width 483 height 36
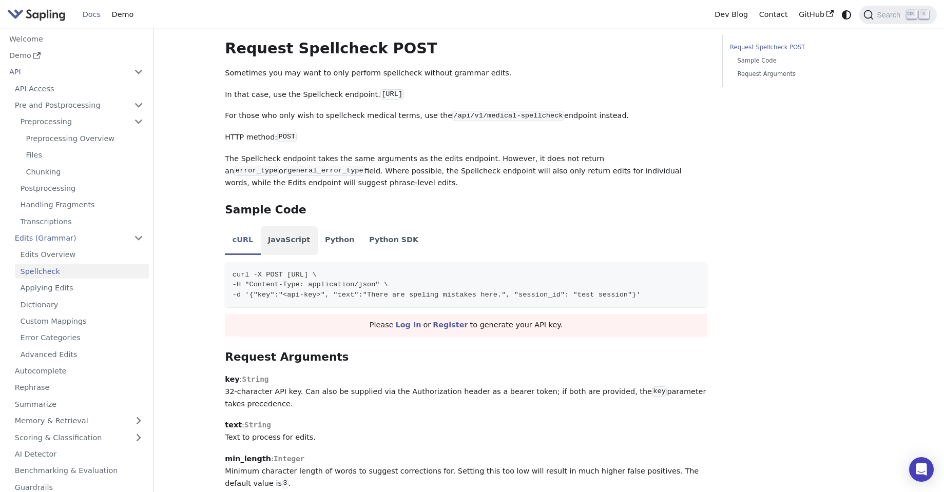
click at [284, 241] on li "JavaScript" at bounding box center [289, 240] width 57 height 29
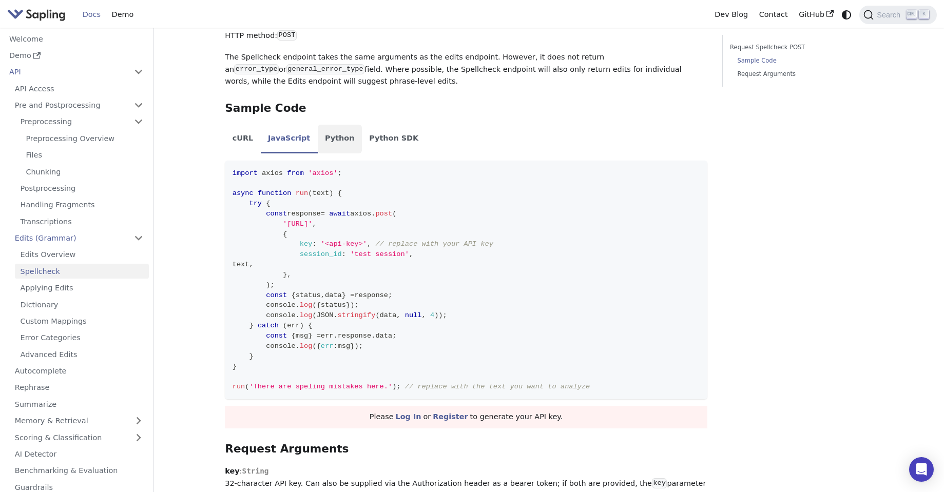
scroll to position [493, 0]
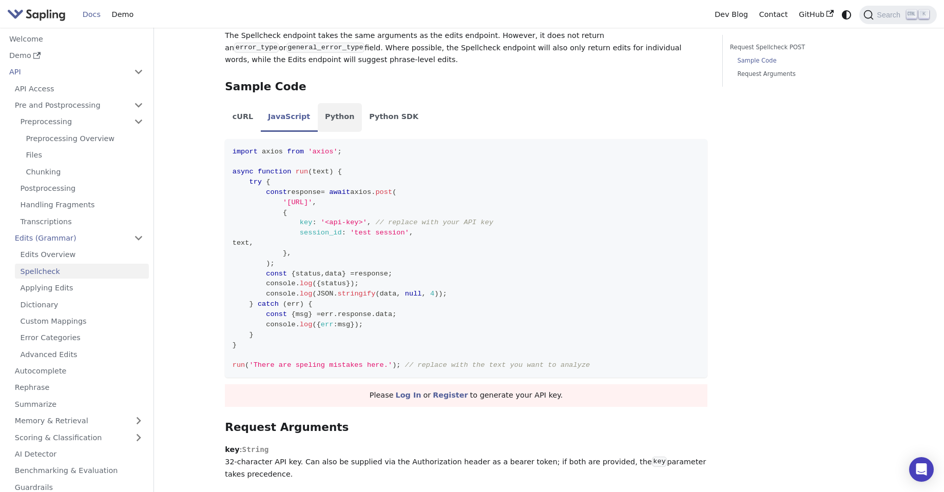
click at [334, 121] on li "Python" at bounding box center [340, 117] width 44 height 29
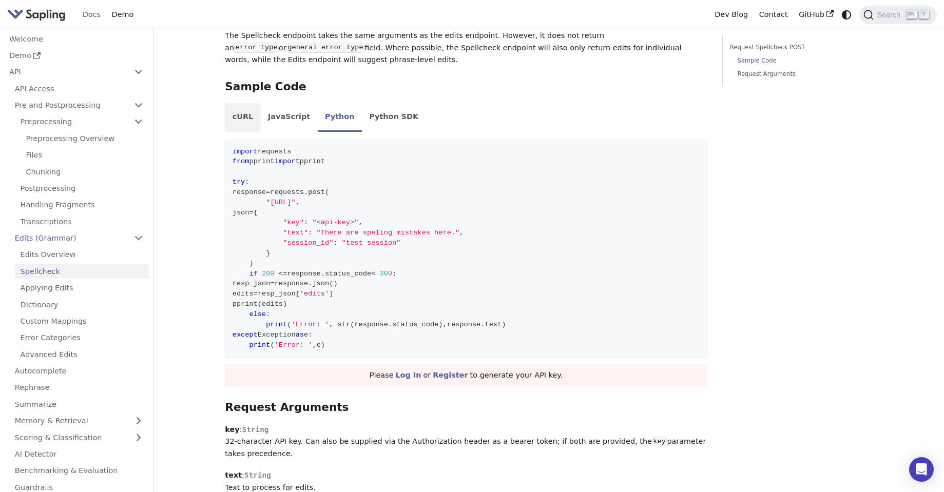
click at [245, 117] on li "cURL" at bounding box center [242, 117] width 35 height 29
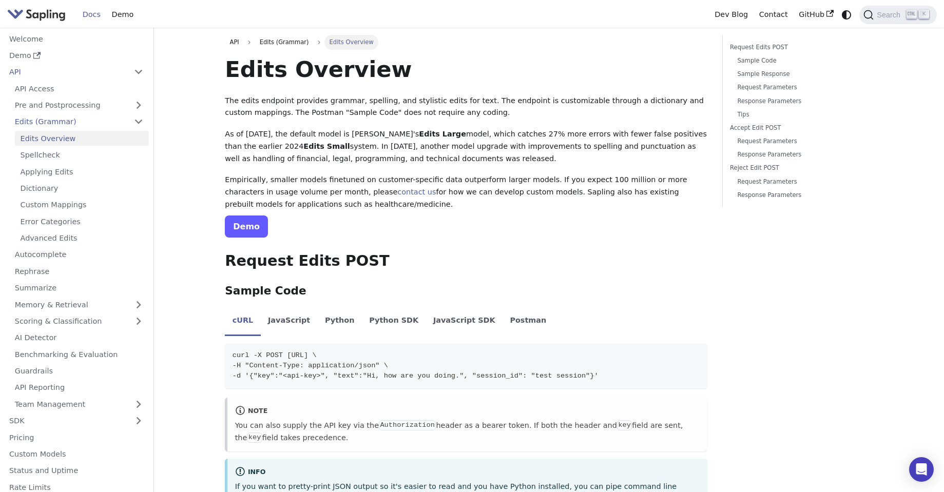
click at [248, 225] on link "Demo" at bounding box center [246, 227] width 43 height 22
